Goal: Find specific page/section: Find specific page/section

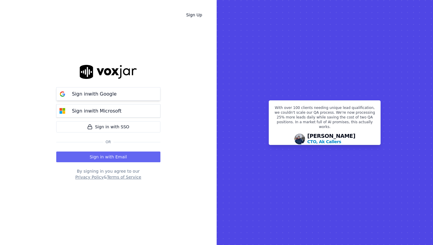
click at [112, 96] on p "Sign in with Google" at bounding box center [94, 93] width 45 height 7
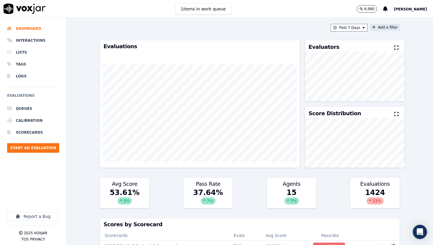
click at [382, 28] on button "Add a filter" at bounding box center [385, 27] width 30 height 7
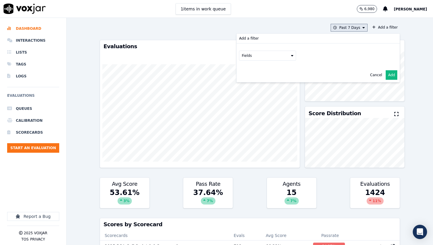
click at [361, 29] on button "Past 7 Days" at bounding box center [349, 28] width 37 height 8
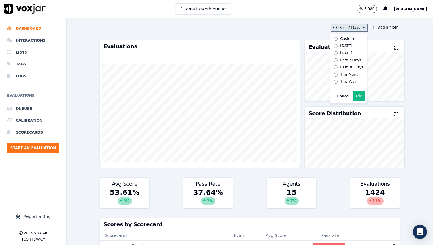
click at [363, 97] on button "Add" at bounding box center [359, 96] width 12 height 10
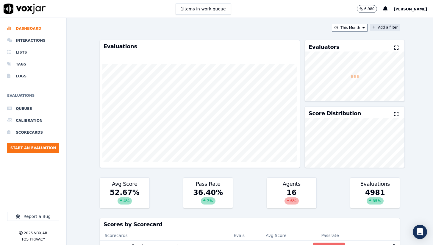
click at [380, 28] on button "Add a filter" at bounding box center [385, 27] width 30 height 7
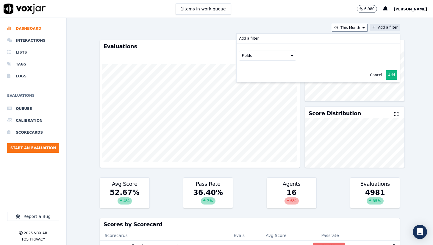
click at [288, 56] on button "Fields" at bounding box center [267, 56] width 57 height 10
click at [250, 114] on div "scorecard" at bounding box center [258, 115] width 18 height 5
click at [292, 71] on button "Fields" at bounding box center [274, 68] width 57 height 10
click at [269, 77] on label "title" at bounding box center [275, 78] width 54 height 7
click at [321, 68] on button at bounding box center [349, 67] width 86 height 9
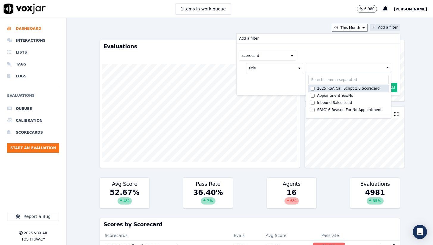
click at [332, 90] on div "2025 RSA Call Script 1.0 Scorecard" at bounding box center [348, 88] width 62 height 5
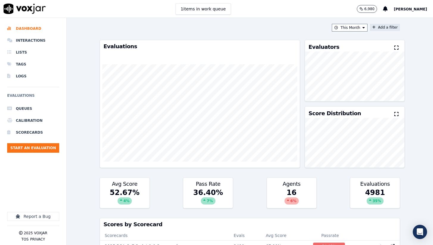
click at [386, 30] on button "Add a filter" at bounding box center [385, 27] width 30 height 7
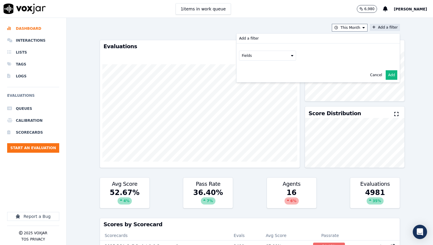
click at [269, 54] on button "Fields" at bounding box center [267, 56] width 57 height 10
click at [261, 115] on div "scorecard" at bounding box center [258, 115] width 18 height 5
click at [265, 70] on button "Fields" at bounding box center [274, 68] width 57 height 10
click at [264, 79] on label "title" at bounding box center [275, 78] width 54 height 7
click at [335, 69] on button at bounding box center [349, 67] width 86 height 9
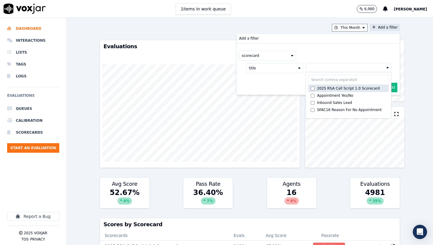
click at [331, 90] on div "2025 RSA Call Script 1.0 Scorecard" at bounding box center [348, 88] width 62 height 5
click at [343, 89] on div "2025 RSA Call Script 1.0 Scorecard" at bounding box center [348, 89] width 62 height 5
drag, startPoint x: 348, startPoint y: 89, endPoint x: 351, endPoint y: 88, distance: 3.3
click at [349, 88] on div "2025 RSA Call Script 1.0 Scorecard" at bounding box center [348, 88] width 62 height 5
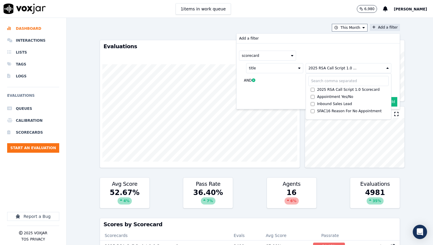
click at [394, 98] on button "Add" at bounding box center [392, 102] width 12 height 10
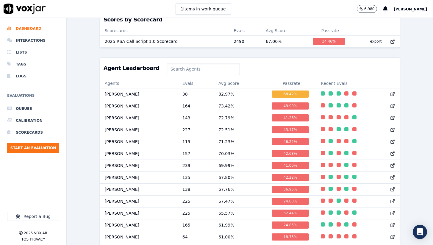
scroll to position [229, 0]
